Goal: Communication & Community: Connect with others

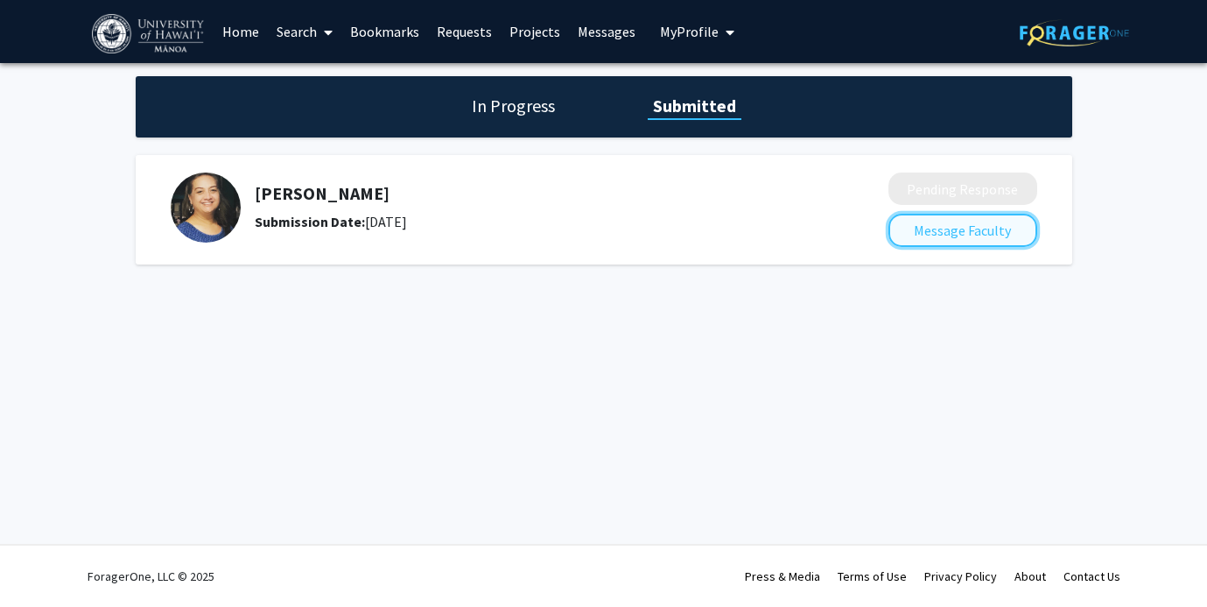
click at [922, 236] on button "Message Faculty" at bounding box center [962, 230] width 149 height 33
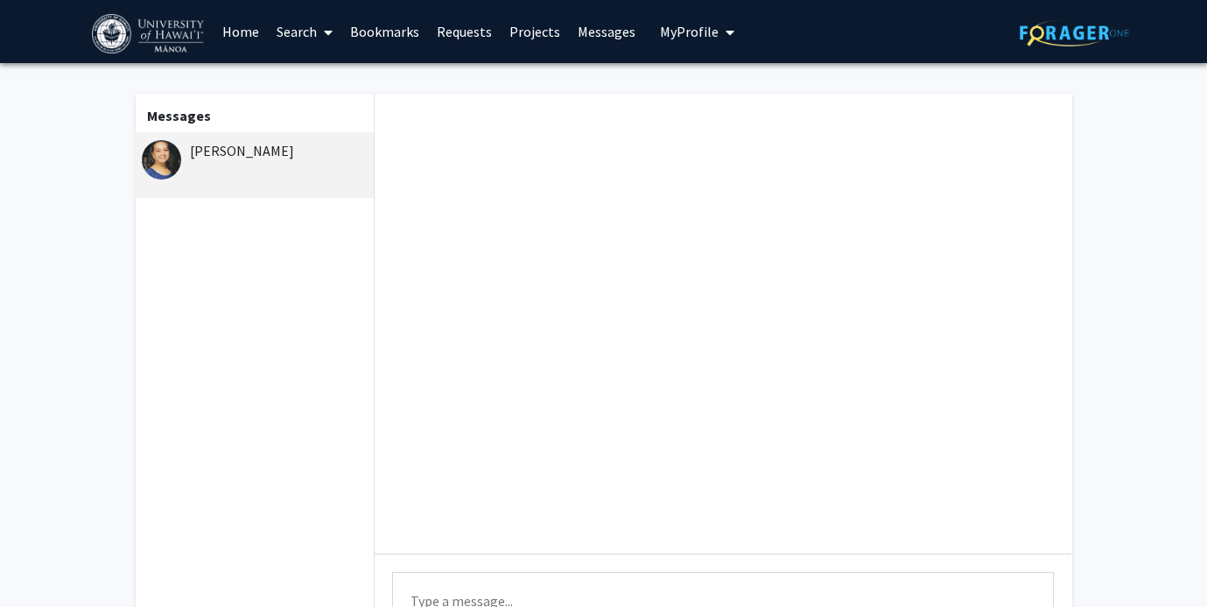
click at [485, 24] on link "Requests" at bounding box center [464, 31] width 73 height 61
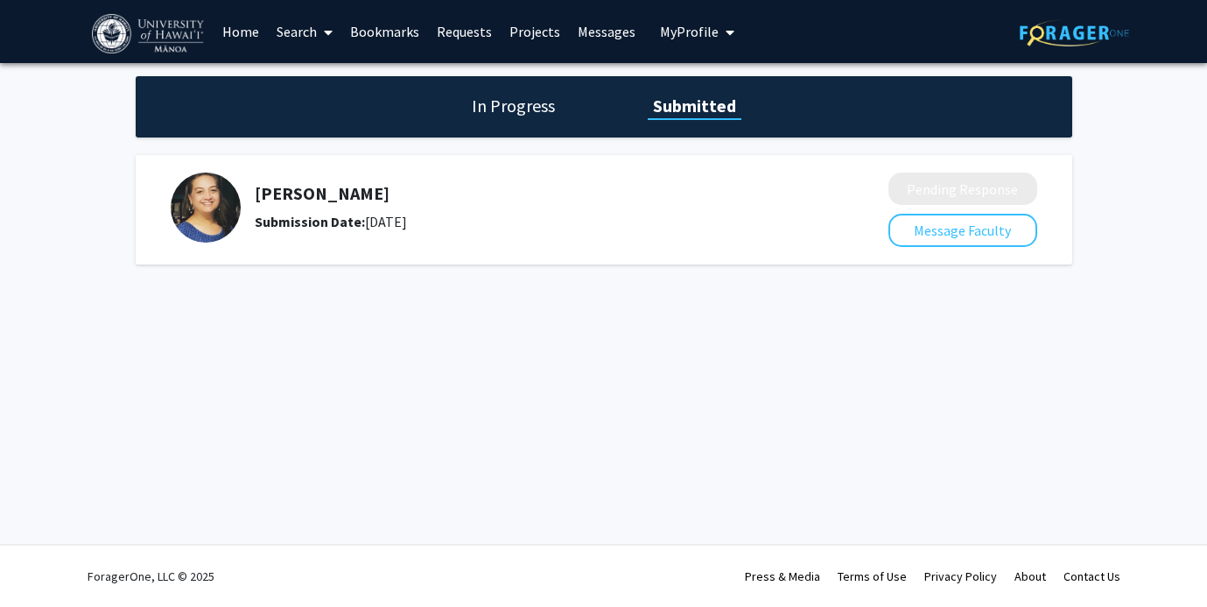
click at [719, 25] on span "My profile dropdown to access profile and logout" at bounding box center [727, 32] width 16 height 61
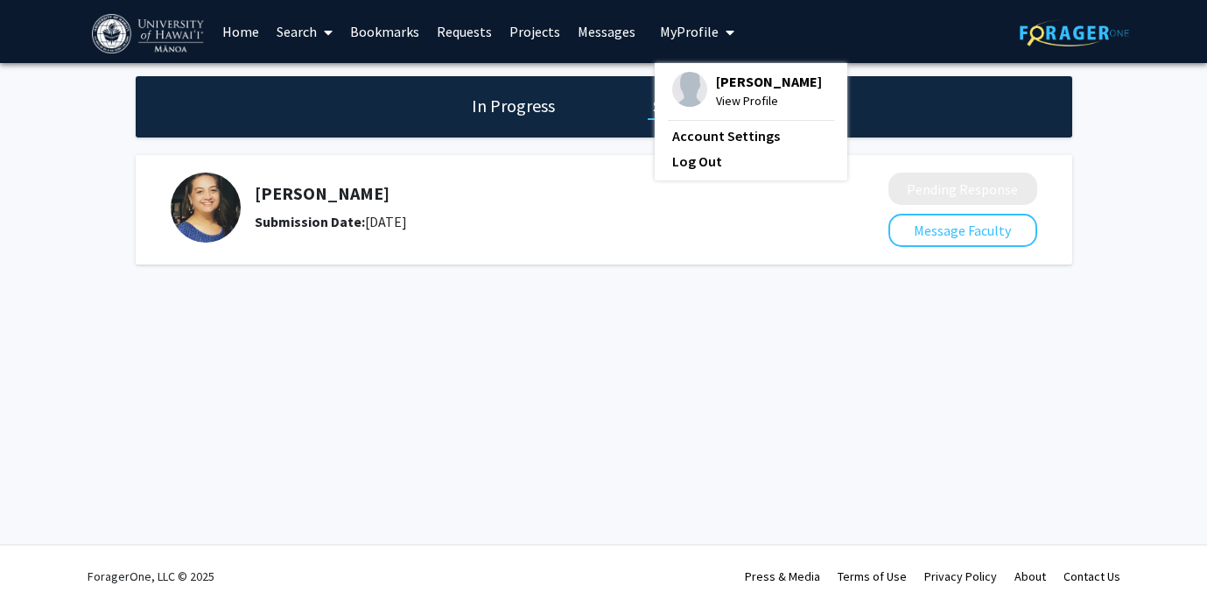
click at [719, 25] on span "My profile dropdown to access profile and logout" at bounding box center [727, 32] width 16 height 61
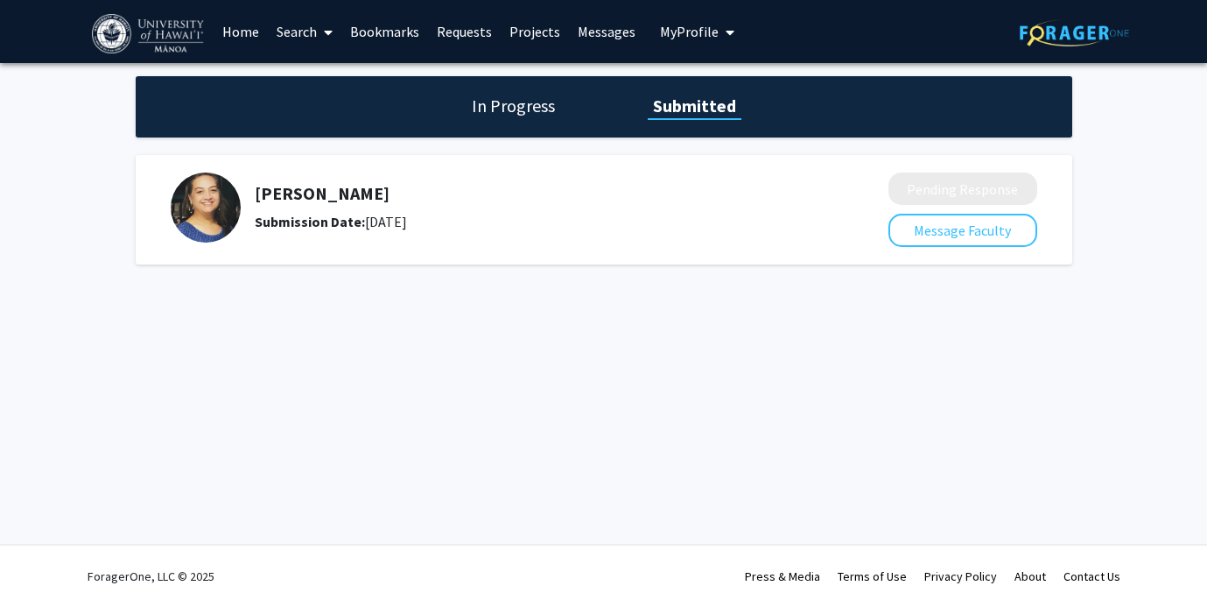
click at [373, 199] on h5 "[PERSON_NAME]" at bounding box center [525, 193] width 541 height 21
click at [389, 218] on div "Submission Date: [DATE]" at bounding box center [525, 221] width 541 height 21
drag, startPoint x: 252, startPoint y: 193, endPoint x: 564, endPoint y: 174, distance: 312.2
click at [567, 193] on div "[PERSON_NAME] Submission Date: [DATE]" at bounding box center [517, 207] width 693 height 70
copy h5 "[PERSON_NAME]"
